Goal: Check status: Check status

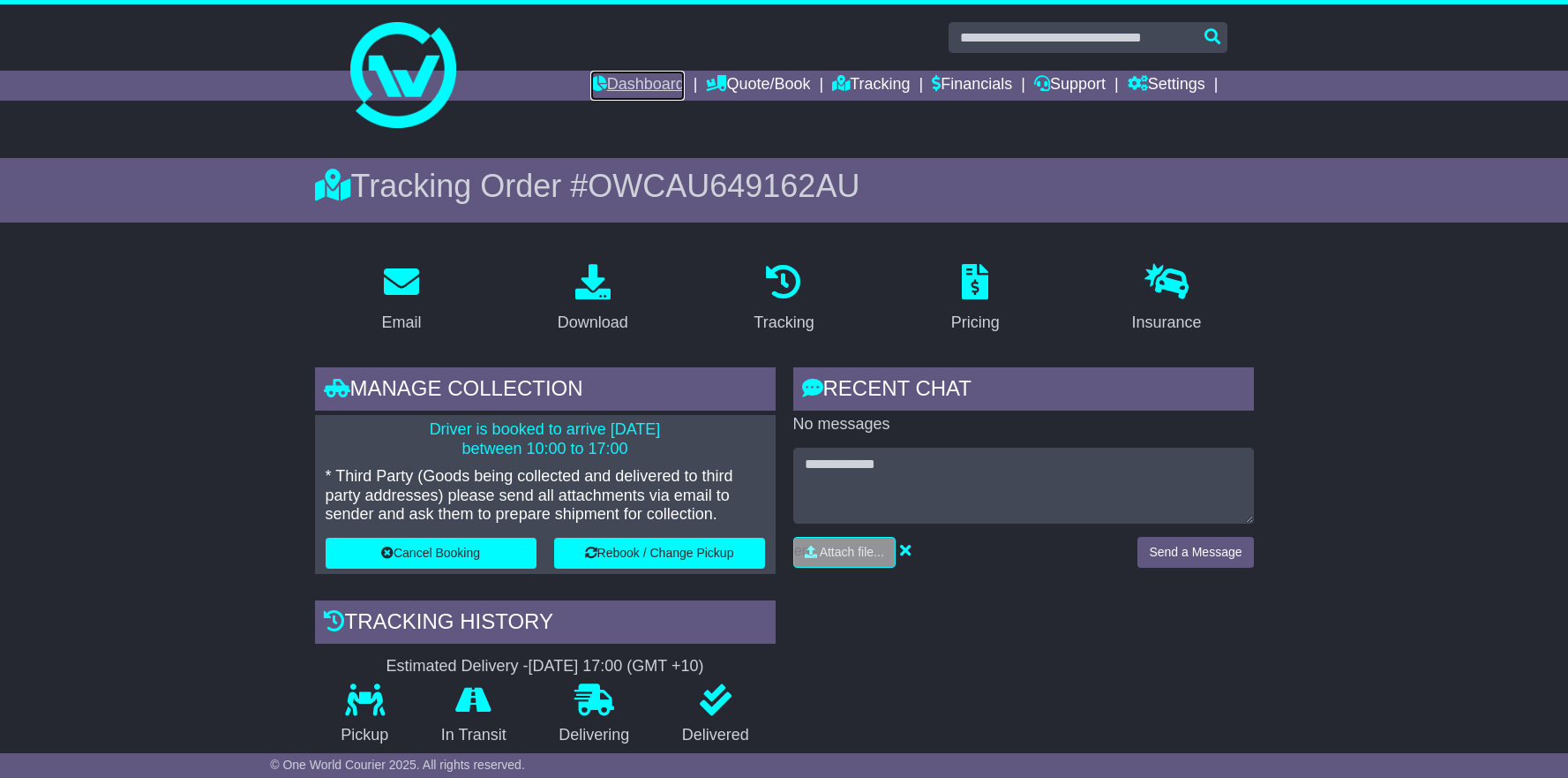
click at [596, 84] on link "Dashboard" at bounding box center [637, 86] width 95 height 30
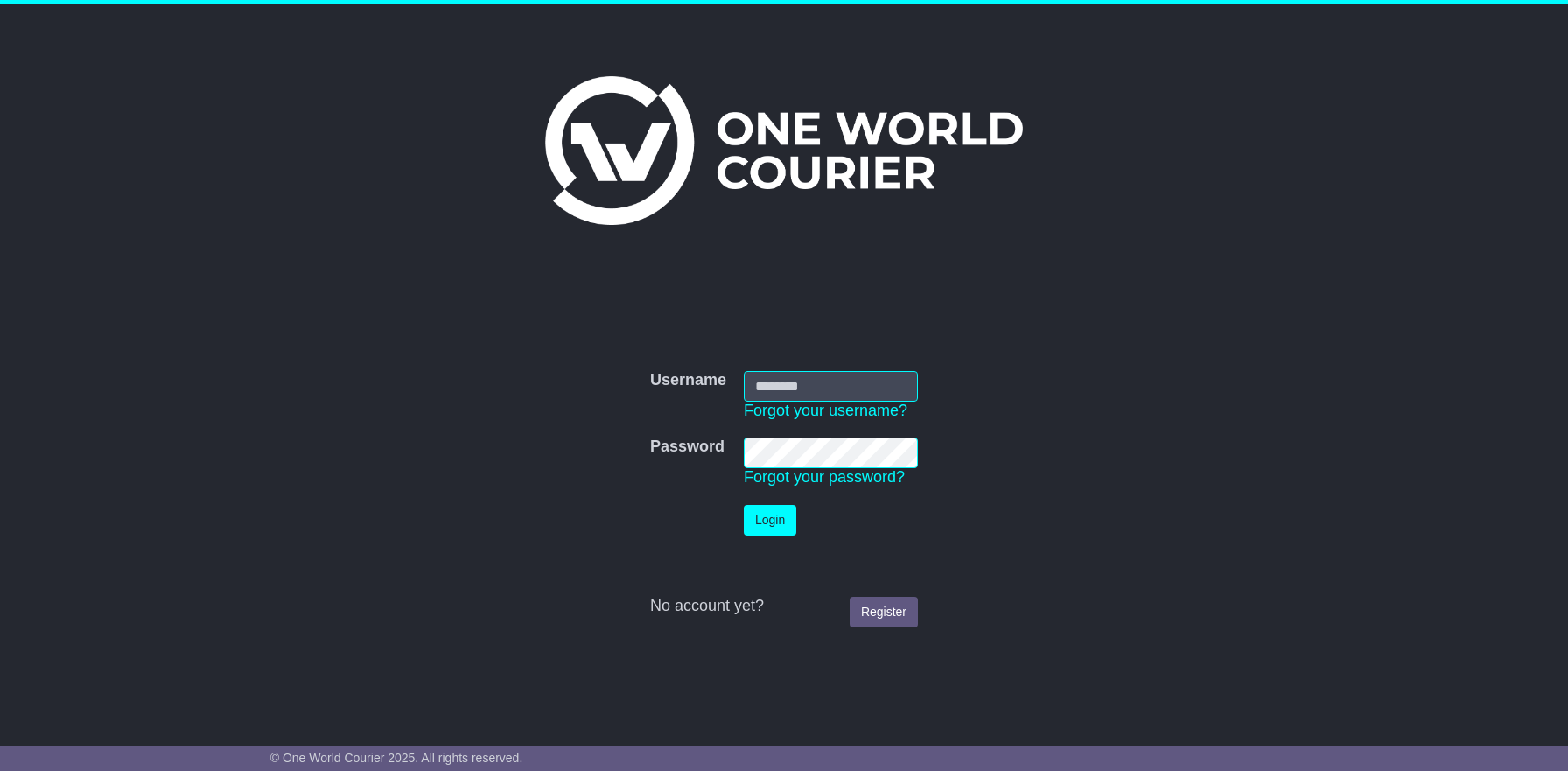
type input "**********"
click at [773, 518] on button "Login" at bounding box center [769, 519] width 52 height 31
